Goal: Navigation & Orientation: Understand site structure

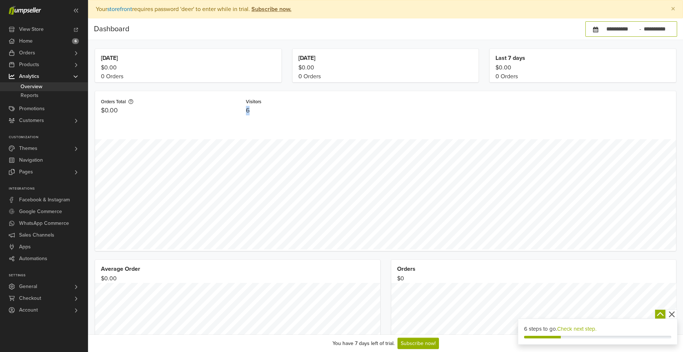
drag, startPoint x: 247, startPoint y: 110, endPoint x: 264, endPoint y: 112, distance: 17.7
click at [264, 112] on div "6" at bounding box center [313, 111] width 134 height 10
click at [328, 135] on div "Orders Total $0.00 Visitors 6 Sep 01 Paid: $0.00 Pending Payment: $0.00 Visits:…" at bounding box center [385, 170] width 581 height 159
click at [36, 40] on link "Home 6" at bounding box center [44, 41] width 88 height 12
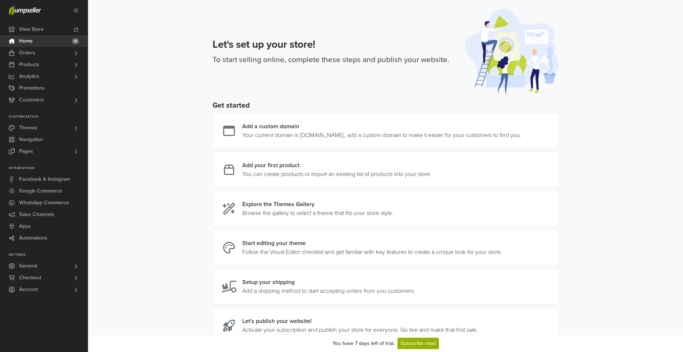
click at [24, 38] on span "Home" at bounding box center [26, 41] width 14 height 12
click at [32, 78] on span "Analytics" at bounding box center [29, 76] width 20 height 12
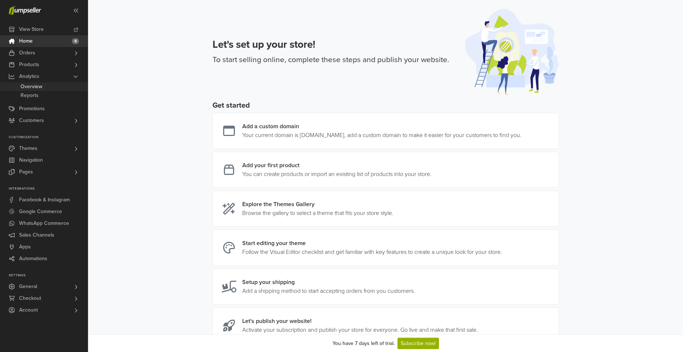
click at [43, 87] on link "Overview" at bounding box center [44, 86] width 88 height 9
